Goal: Task Accomplishment & Management: Use online tool/utility

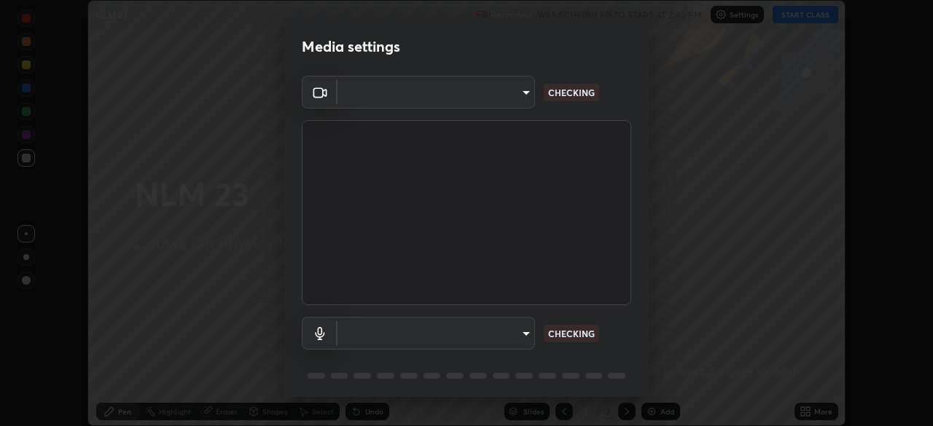
type input "8428e2be8a3e3f13974341e33778a08111258fb38798500ded61d344a6a8a77e"
click at [498, 341] on body "Erase all NLM 23 Recording WAS SCHEDULED TO START AT 2:40 PM Settings START CLA…" at bounding box center [466, 213] width 933 height 426
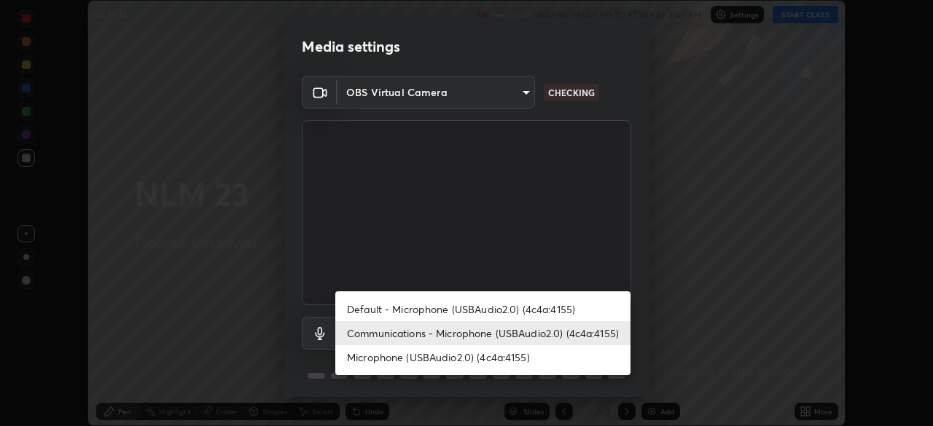
click at [514, 316] on li "Default - Microphone (USBAudio2.0) (4c4a:4155)" at bounding box center [482, 309] width 295 height 24
type input "default"
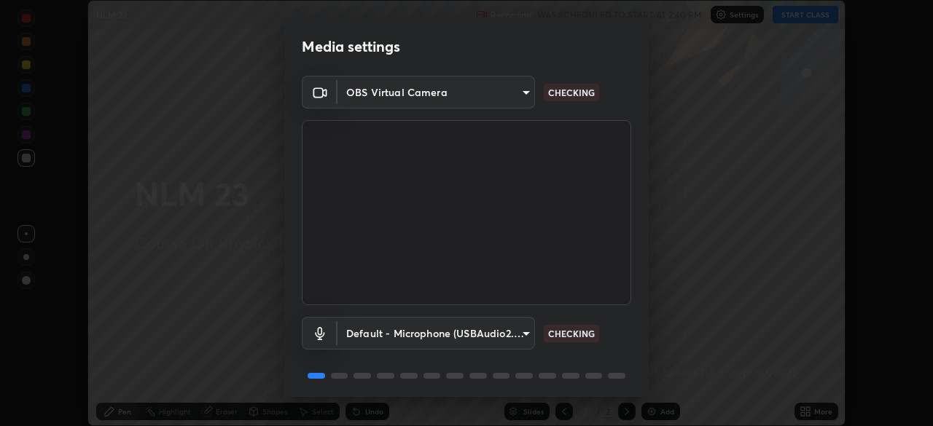
scroll to position [52, 0]
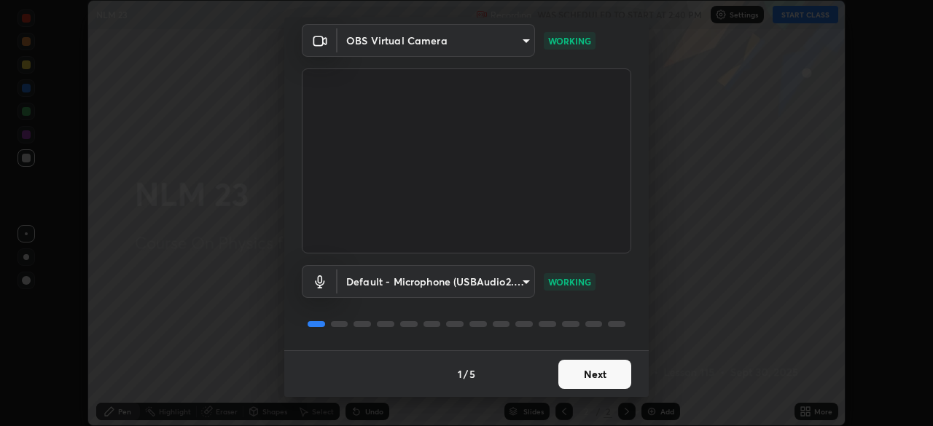
click at [595, 383] on button "Next" at bounding box center [594, 374] width 73 height 29
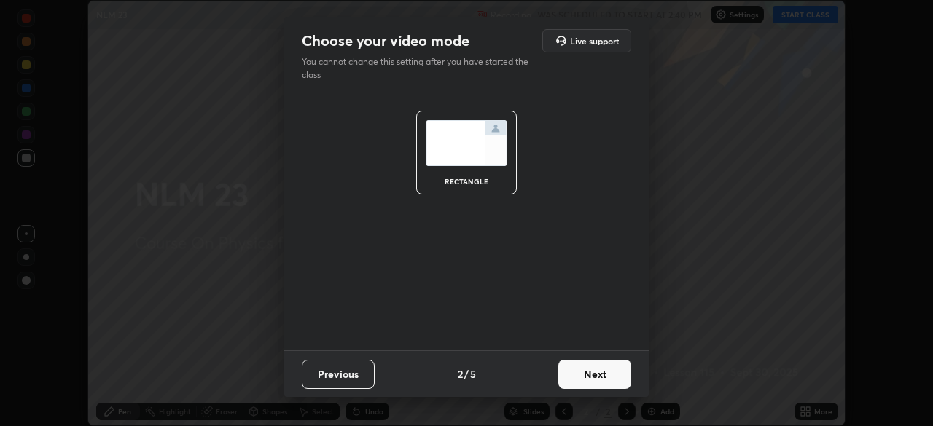
scroll to position [0, 0]
click at [602, 374] on button "Next" at bounding box center [594, 374] width 73 height 29
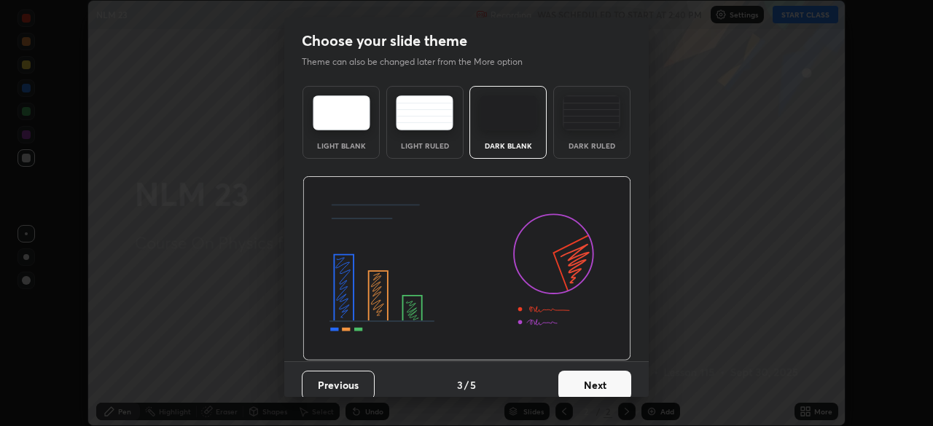
click at [583, 113] on img at bounding box center [592, 112] width 58 height 35
click at [600, 394] on button "Next" at bounding box center [594, 385] width 73 height 29
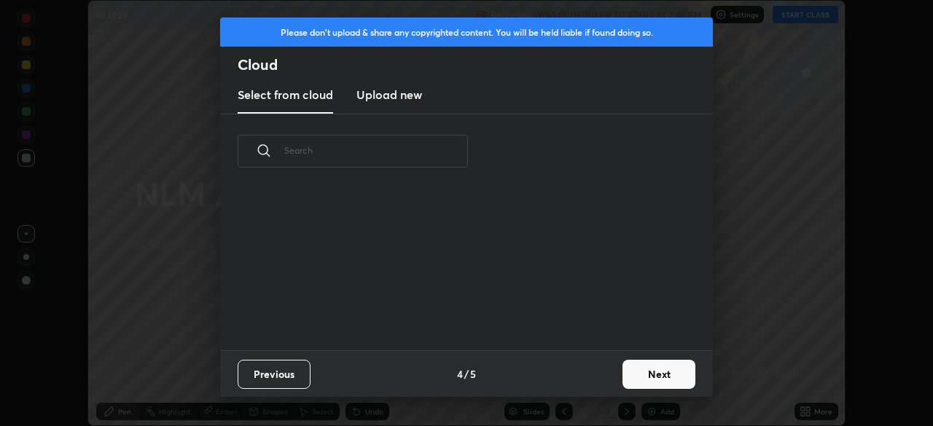
click at [646, 376] on button "Next" at bounding box center [658, 374] width 73 height 29
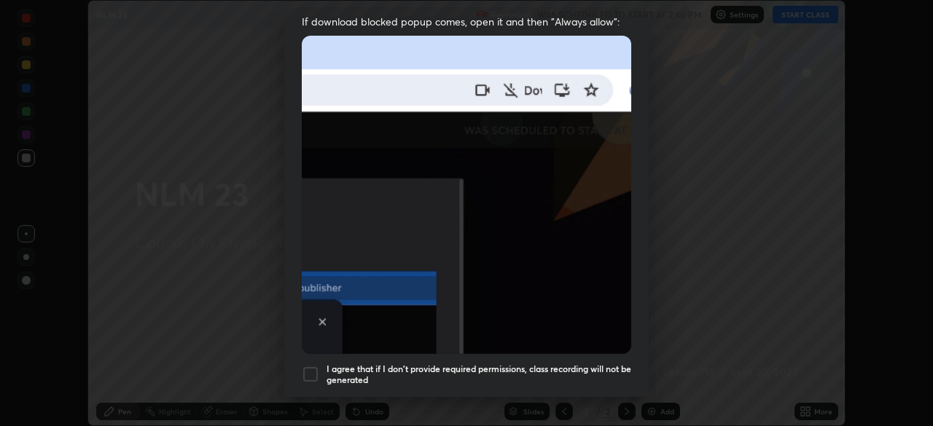
scroll to position [349, 0]
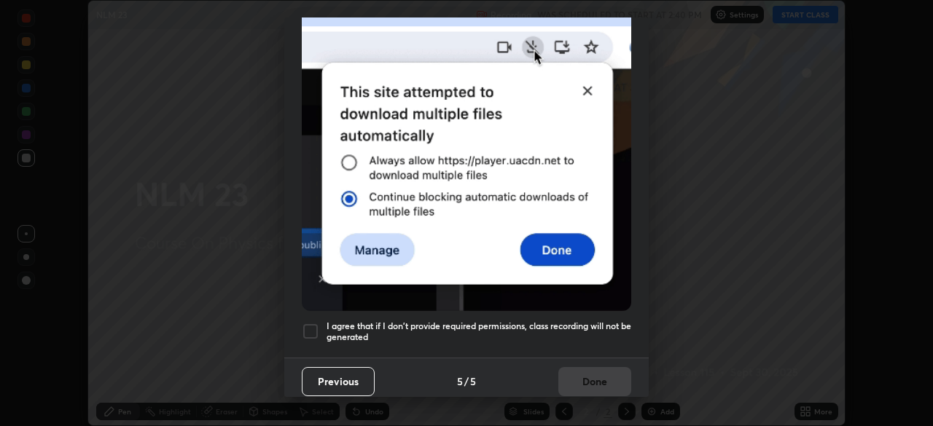
click at [453, 358] on div "Previous 5 / 5 Done" at bounding box center [466, 381] width 364 height 47
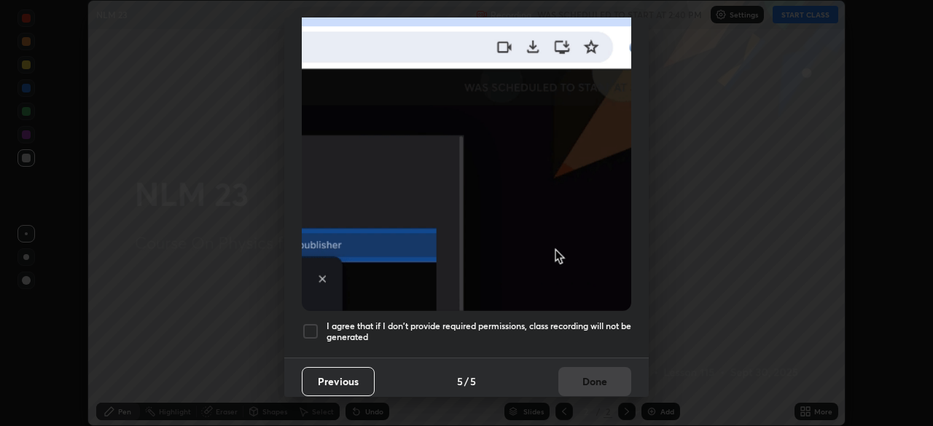
click at [482, 321] on h5 "I agree that if I don't provide required permissions, class recording will not …" at bounding box center [478, 332] width 305 height 23
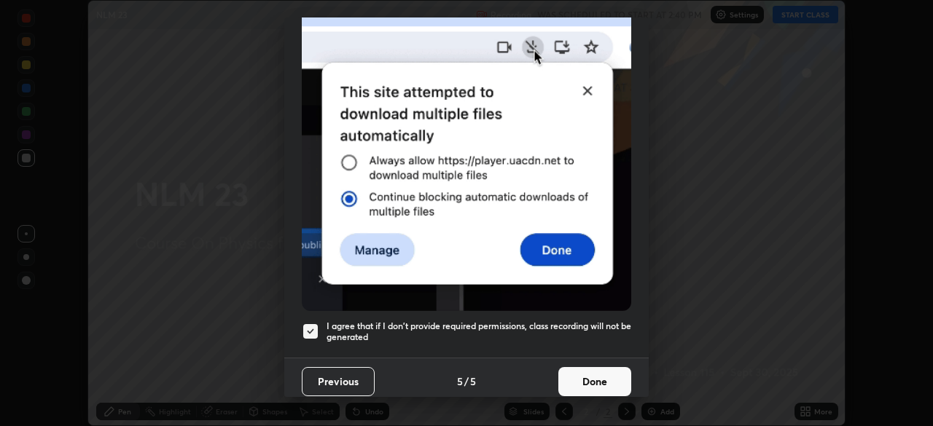
click at [563, 369] on button "Done" at bounding box center [594, 381] width 73 height 29
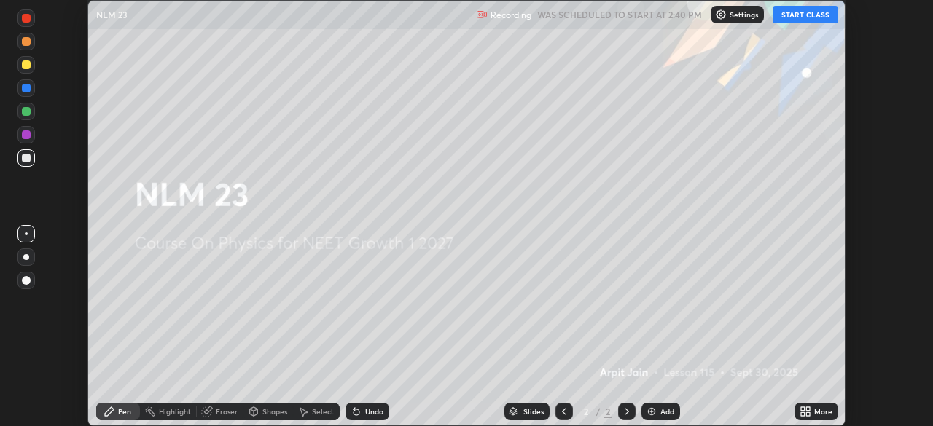
click at [796, 17] on button "START CLASS" at bounding box center [806, 14] width 66 height 17
click at [655, 412] on img at bounding box center [652, 412] width 12 height 12
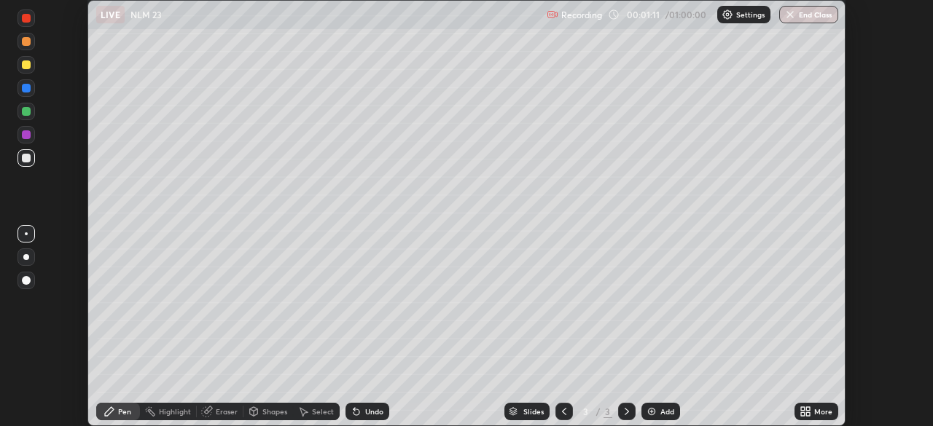
click at [27, 155] on div at bounding box center [26, 158] width 9 height 9
click at [27, 254] on div at bounding box center [26, 257] width 6 height 6
click at [20, 64] on div at bounding box center [25, 64] width 17 height 17
click at [654, 412] on img at bounding box center [652, 412] width 12 height 12
click at [224, 408] on div "Eraser" at bounding box center [227, 411] width 22 height 7
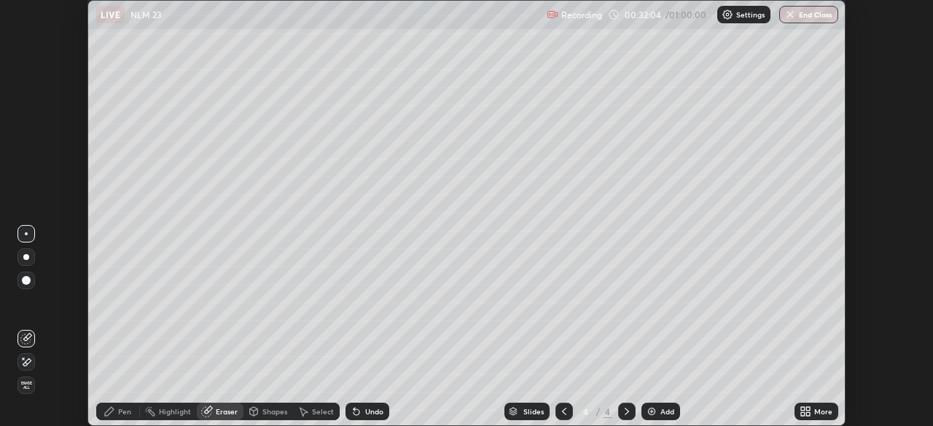
click at [26, 387] on span "Erase all" at bounding box center [26, 385] width 16 height 9
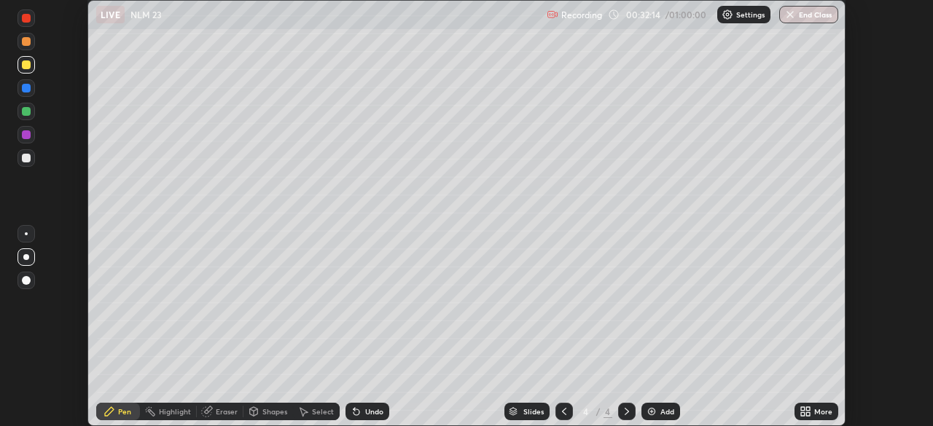
click at [28, 44] on div at bounding box center [26, 41] width 9 height 9
click at [27, 135] on div at bounding box center [26, 134] width 9 height 9
click at [29, 160] on div at bounding box center [26, 158] width 9 height 9
click at [25, 114] on div at bounding box center [26, 111] width 9 height 9
click at [661, 418] on div "Add" at bounding box center [660, 411] width 39 height 17
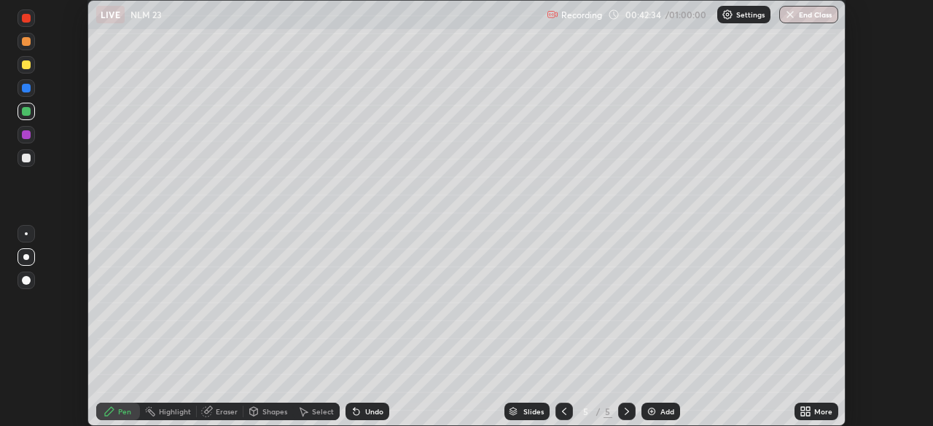
click at [27, 114] on div at bounding box center [26, 111] width 9 height 9
click at [26, 90] on div at bounding box center [26, 88] width 9 height 9
click at [26, 66] on div at bounding box center [26, 64] width 9 height 9
click at [25, 156] on div at bounding box center [26, 158] width 9 height 9
click at [26, 66] on div at bounding box center [26, 64] width 9 height 9
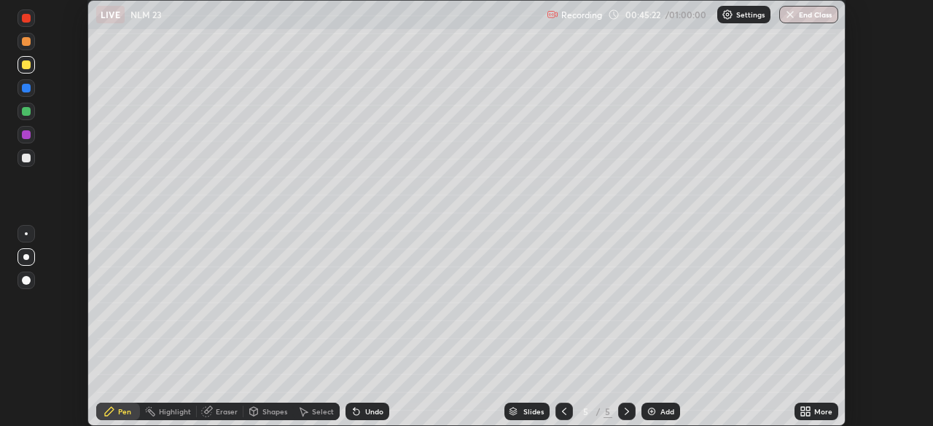
click at [26, 88] on div at bounding box center [26, 88] width 9 height 9
click at [23, 114] on div at bounding box center [26, 111] width 9 height 9
click at [790, 12] on img "button" at bounding box center [791, 15] width 12 height 12
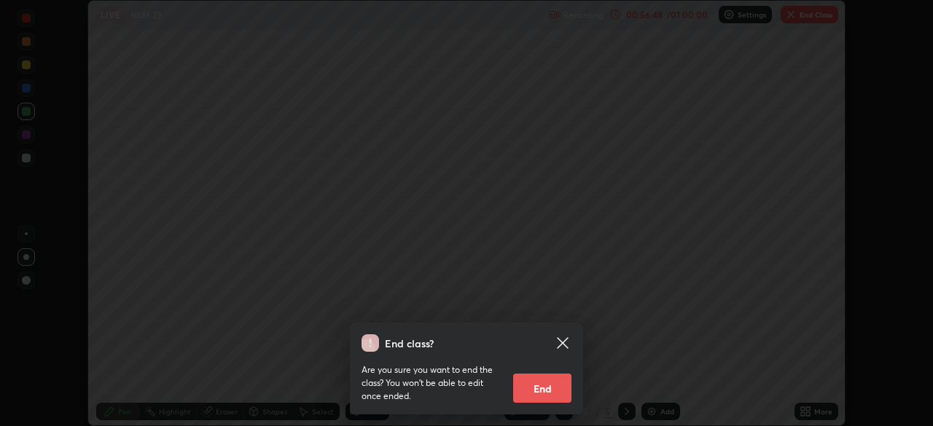
click at [552, 386] on button "End" at bounding box center [542, 388] width 58 height 29
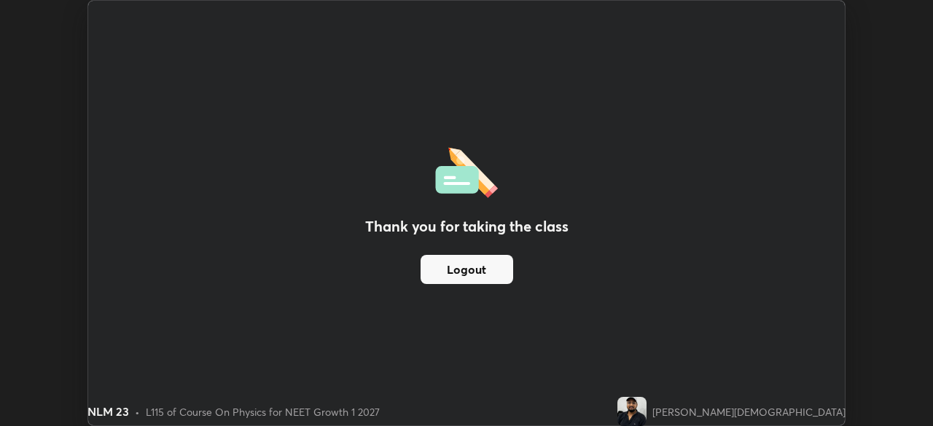
click at [497, 271] on button "Logout" at bounding box center [467, 269] width 93 height 29
